Goal: Transaction & Acquisition: Download file/media

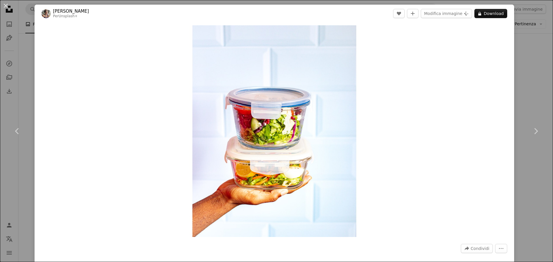
scroll to position [1008, 0]
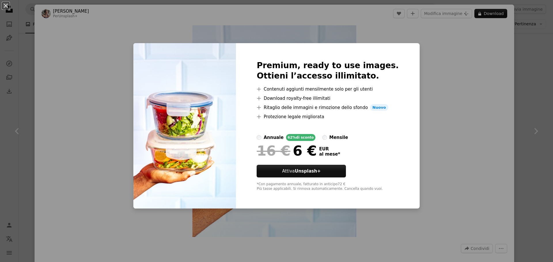
click at [464, 116] on div "An X shape Premium, ready to use images. Ottieni l’accesso illimitato. A plus s…" at bounding box center [276, 131] width 553 height 262
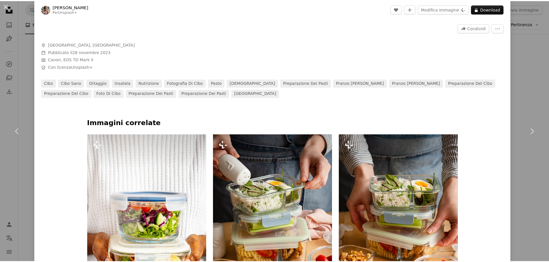
scroll to position [230, 0]
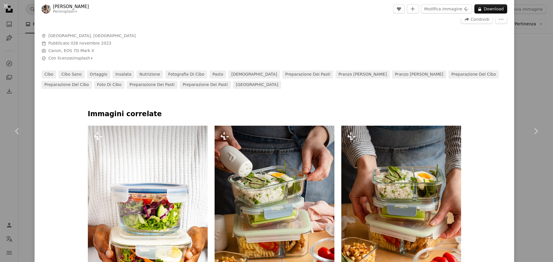
click at [534, 70] on div "An X shape Chevron left Chevron right [PERSON_NAME] Per Unsplash+ A heart A plu…" at bounding box center [276, 131] width 553 height 262
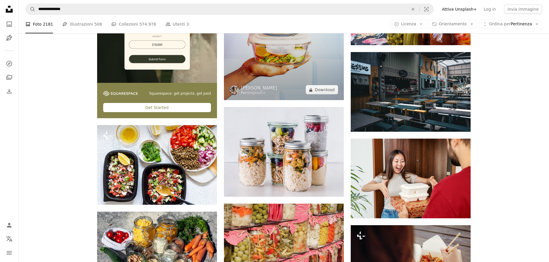
scroll to position [1152, 0]
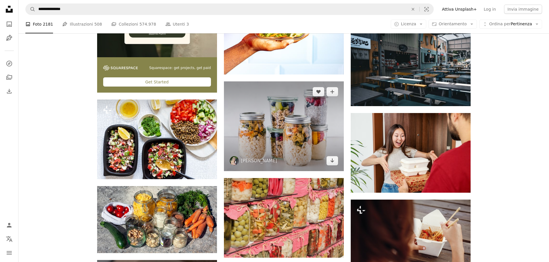
click at [289, 126] on img at bounding box center [284, 127] width 120 height 90
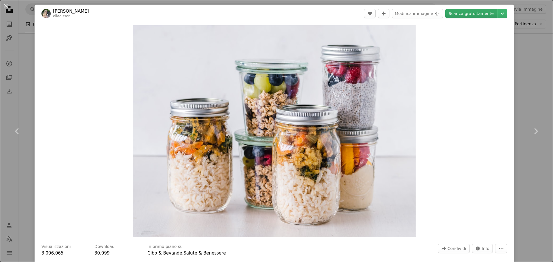
click at [469, 13] on link "Scarica gratuitamente" at bounding box center [471, 13] width 52 height 9
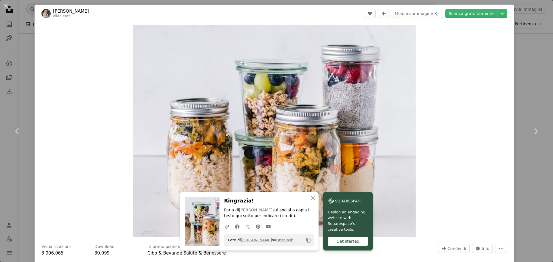
click at [24, 77] on div "An X shape Chevron left Chevron right [PERSON_NAME] ellaolsson A heart A plus s…" at bounding box center [276, 131] width 553 height 262
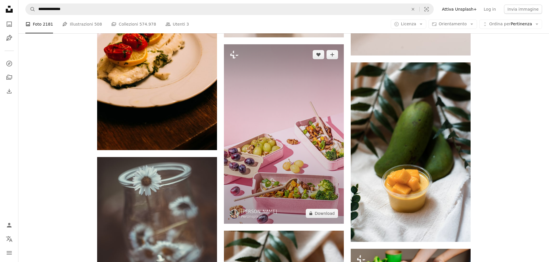
scroll to position [2074, 0]
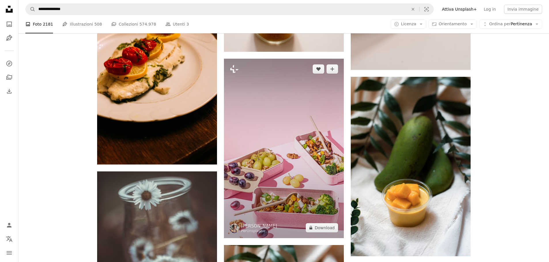
click at [308, 149] on img at bounding box center [284, 149] width 120 height 180
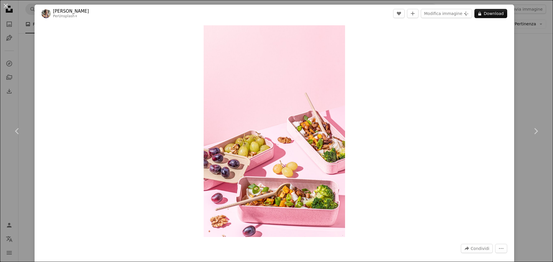
click at [29, 41] on div "An X shape Chevron left Chevron right [PERSON_NAME] Per Unsplash+ A heart A plu…" at bounding box center [276, 131] width 553 height 262
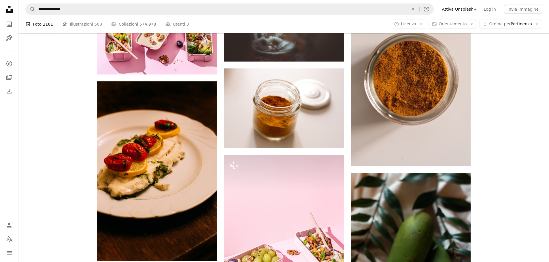
scroll to position [1843, 0]
